Goal: Task Accomplishment & Management: Use online tool/utility

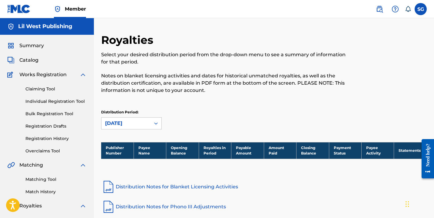
scroll to position [1, 0]
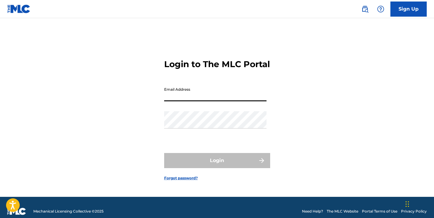
type input "[EMAIL_ADDRESS][DOMAIN_NAME]"
click at [217, 166] on button "Login" at bounding box center [217, 160] width 106 height 15
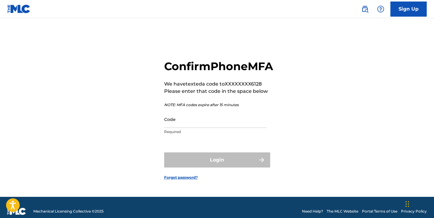
click at [174, 126] on input "Code" at bounding box center [215, 119] width 102 height 17
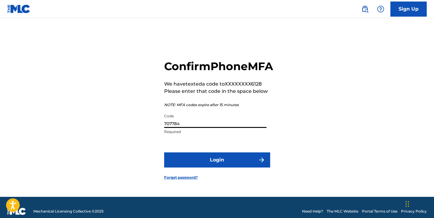
type input "707784"
click at [191, 163] on button "Login" at bounding box center [217, 160] width 106 height 15
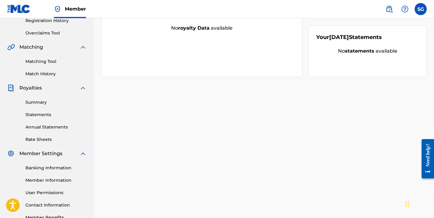
scroll to position [121, 0]
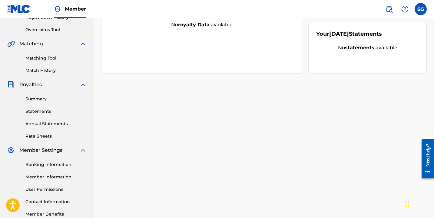
click at [41, 165] on link "Banking Information" at bounding box center [55, 165] width 61 height 6
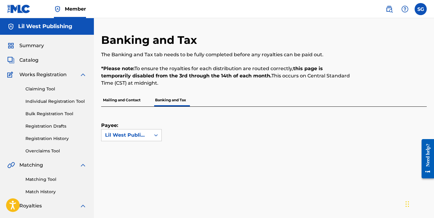
click at [125, 104] on p "Mailing and Contact" at bounding box center [121, 100] width 41 height 13
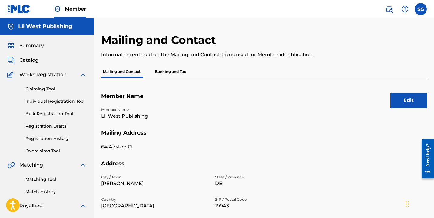
click at [172, 72] on p "Banking and Tax" at bounding box center [170, 71] width 35 height 13
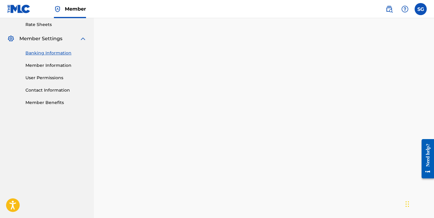
scroll to position [233, 0]
click at [407, 9] on img at bounding box center [404, 8] width 7 height 7
click at [402, 22] on link "Contact us" at bounding box center [404, 25] width 51 height 15
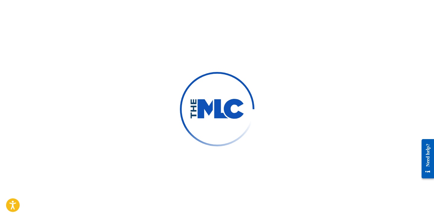
type input "Semaj"
type input "Grant"
type input "[EMAIL_ADDRESS][DOMAIN_NAME]"
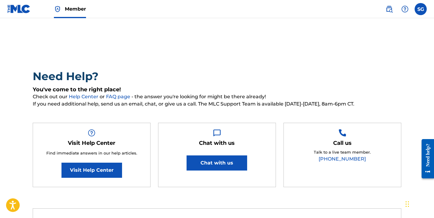
click at [419, 11] on label at bounding box center [421, 9] width 12 height 12
click at [421, 9] on input "SG [PERSON_NAME] [EMAIL_ADDRESS][DOMAIN_NAME] Notification Preferences Profile …" at bounding box center [421, 9] width 0 height 0
click at [13, 14] on link at bounding box center [18, 9] width 23 height 18
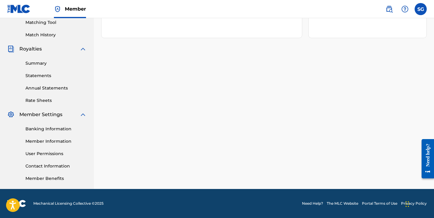
scroll to position [157, 0]
click at [51, 129] on link "Banking Information" at bounding box center [55, 129] width 61 height 6
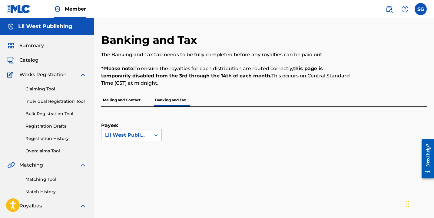
click at [16, 8] on img at bounding box center [18, 9] width 23 height 9
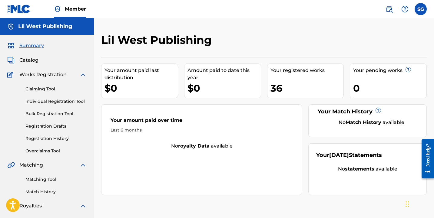
click at [38, 61] on span "Catalog" at bounding box center [28, 60] width 19 height 7
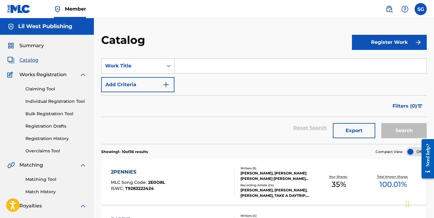
click at [32, 47] on span "Summary" at bounding box center [31, 45] width 25 height 7
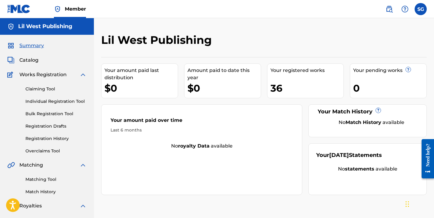
click at [51, 87] on link "Claiming Tool" at bounding box center [55, 89] width 61 height 6
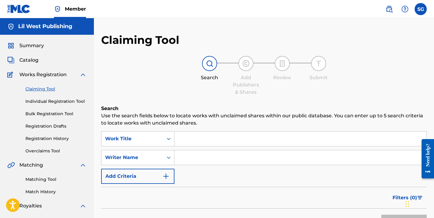
click at [54, 103] on link "Individual Registration Tool" at bounding box center [55, 101] width 61 height 6
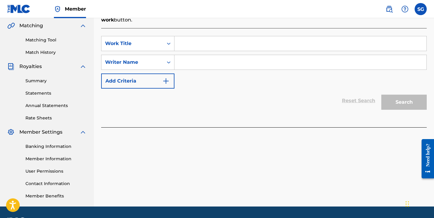
scroll to position [47, 0]
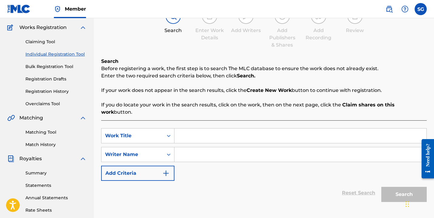
click at [45, 41] on link "Claiming Tool" at bounding box center [55, 42] width 61 height 6
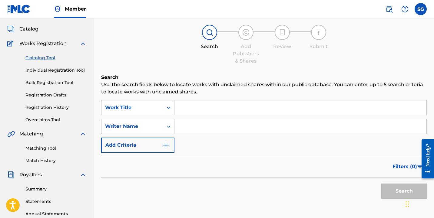
scroll to position [32, 0]
